Goal: Use online tool/utility: Utilize a website feature to perform a specific function

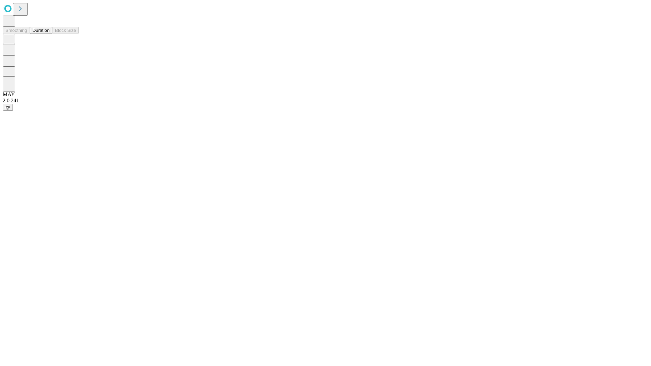
click at [49, 34] on button "Duration" at bounding box center [41, 30] width 22 height 7
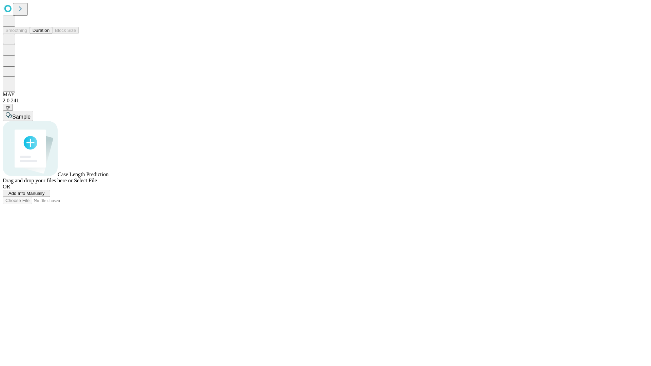
click at [45, 196] on span "Add Info Manually" at bounding box center [26, 193] width 36 height 5
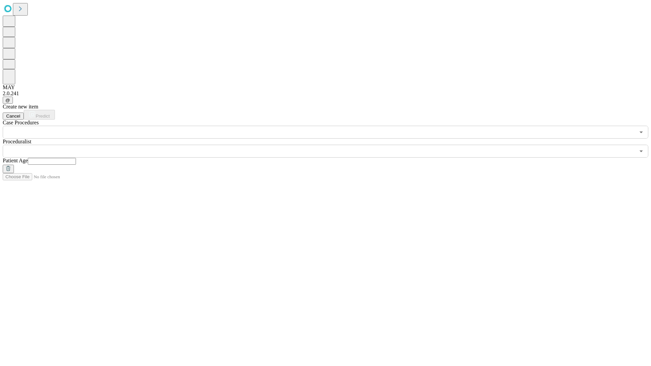
click at [76, 158] on input "text" at bounding box center [52, 161] width 48 height 7
type input "**"
click at [330, 145] on input "text" at bounding box center [319, 151] width 632 height 13
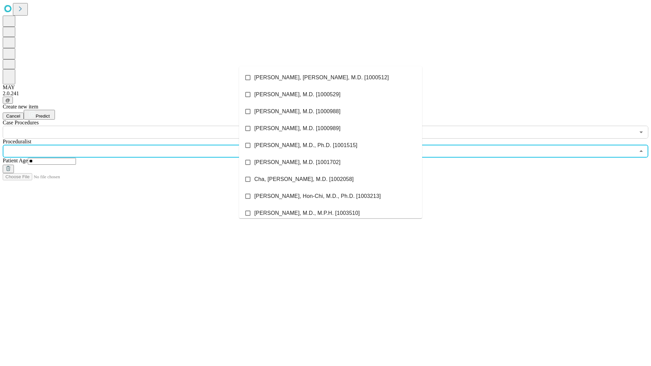
click at [330, 78] on li "[PERSON_NAME], [PERSON_NAME], M.D. [1000512]" at bounding box center [330, 77] width 183 height 17
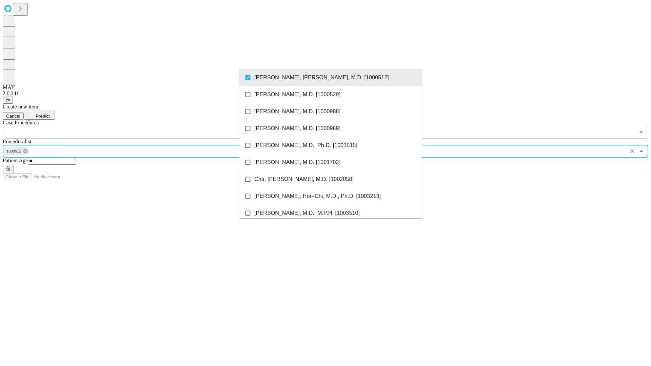
click at [142, 126] on input "text" at bounding box center [319, 132] width 632 height 13
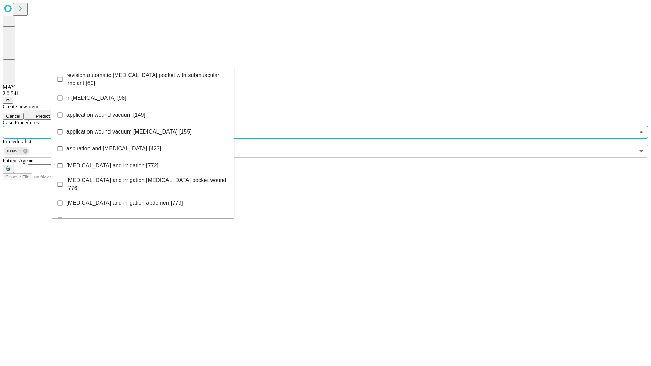
click at [143, 78] on span "revision automatic [MEDICAL_DATA] pocket with submuscular implant [60]" at bounding box center [147, 79] width 162 height 16
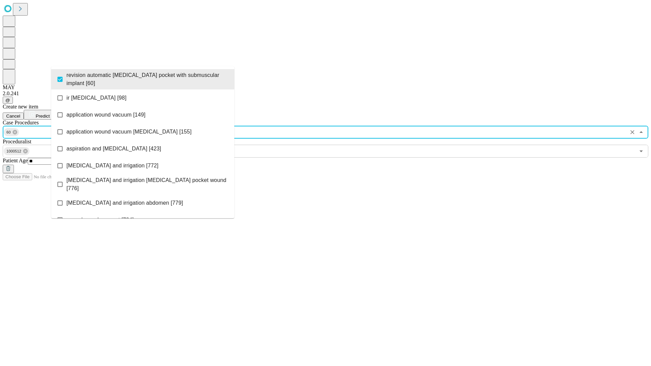
click at [49, 114] on span "Predict" at bounding box center [43, 116] width 14 height 5
